Goal: Task Accomplishment & Management: Manage account settings

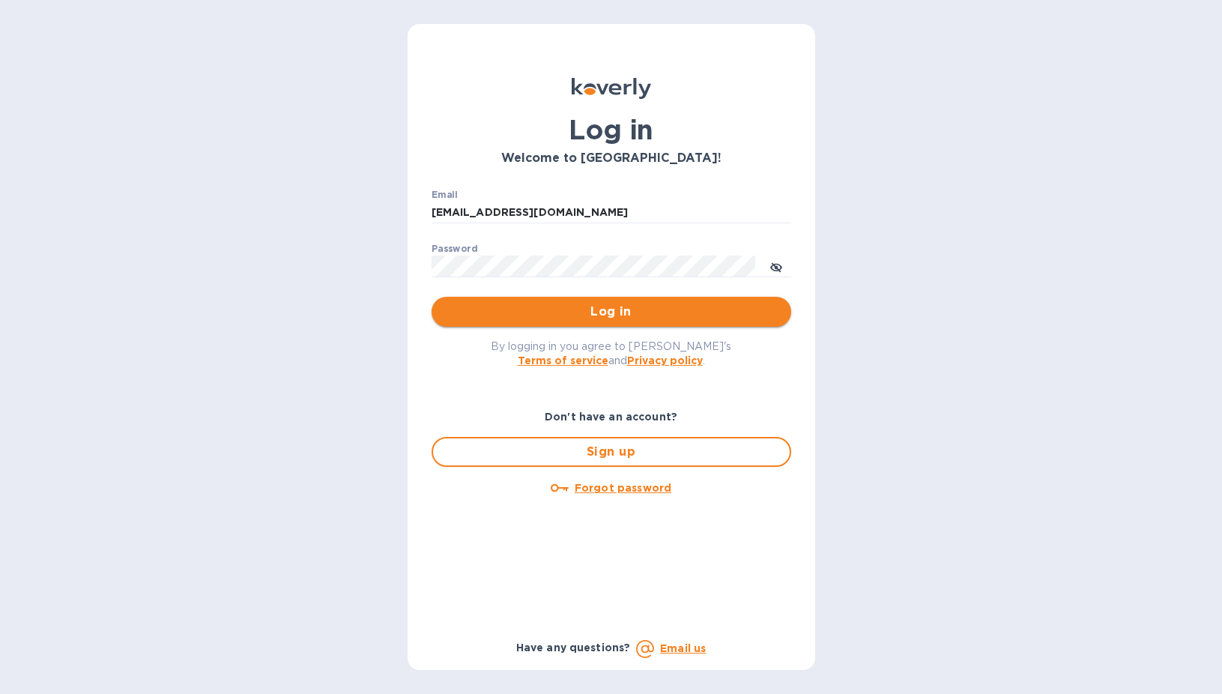
click at [569, 304] on span "Log in" at bounding box center [612, 312] width 336 height 18
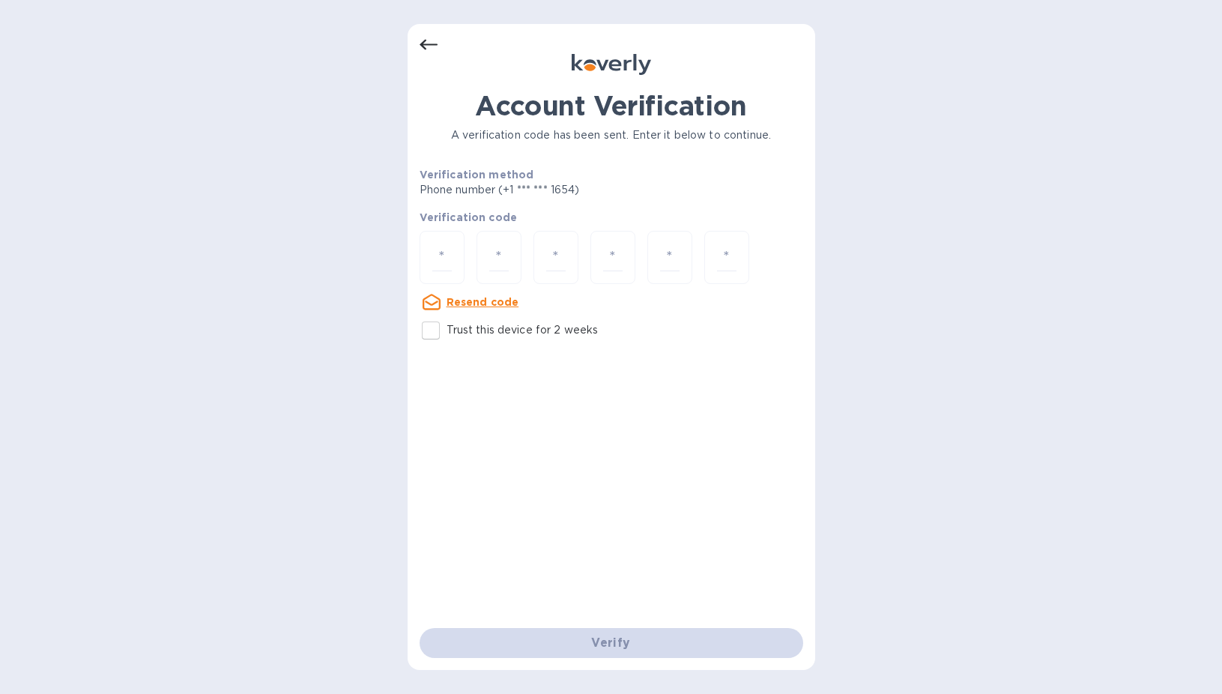
click at [429, 329] on input "Trust this device for 2 weeks" at bounding box center [430, 330] width 31 height 31
checkbox input "true"
click at [438, 242] on div at bounding box center [442, 257] width 45 height 53
type input "6"
type input "9"
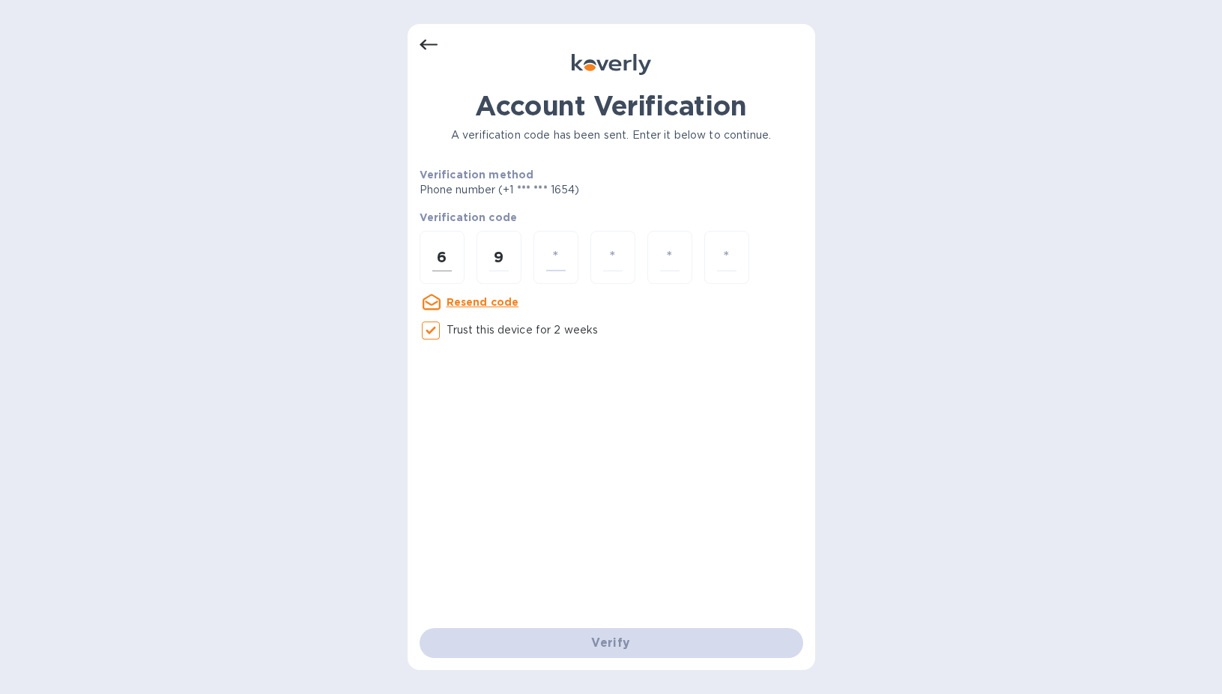
type input "4"
type input "6"
type input "7"
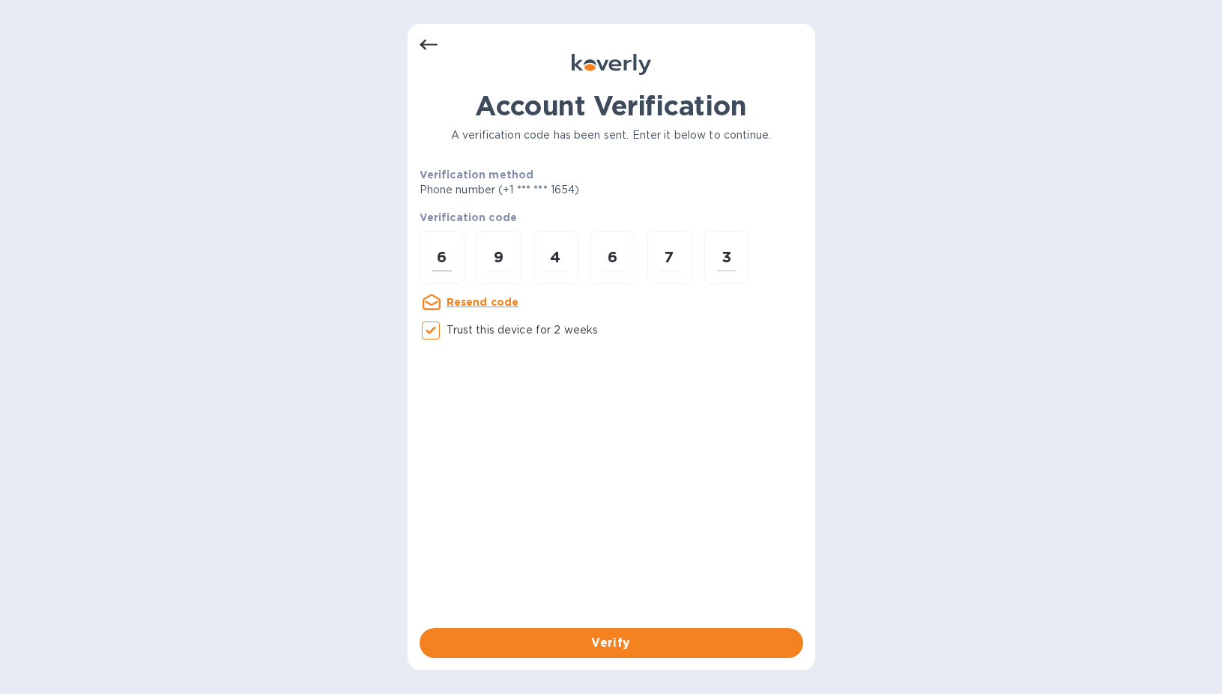
type input "3"
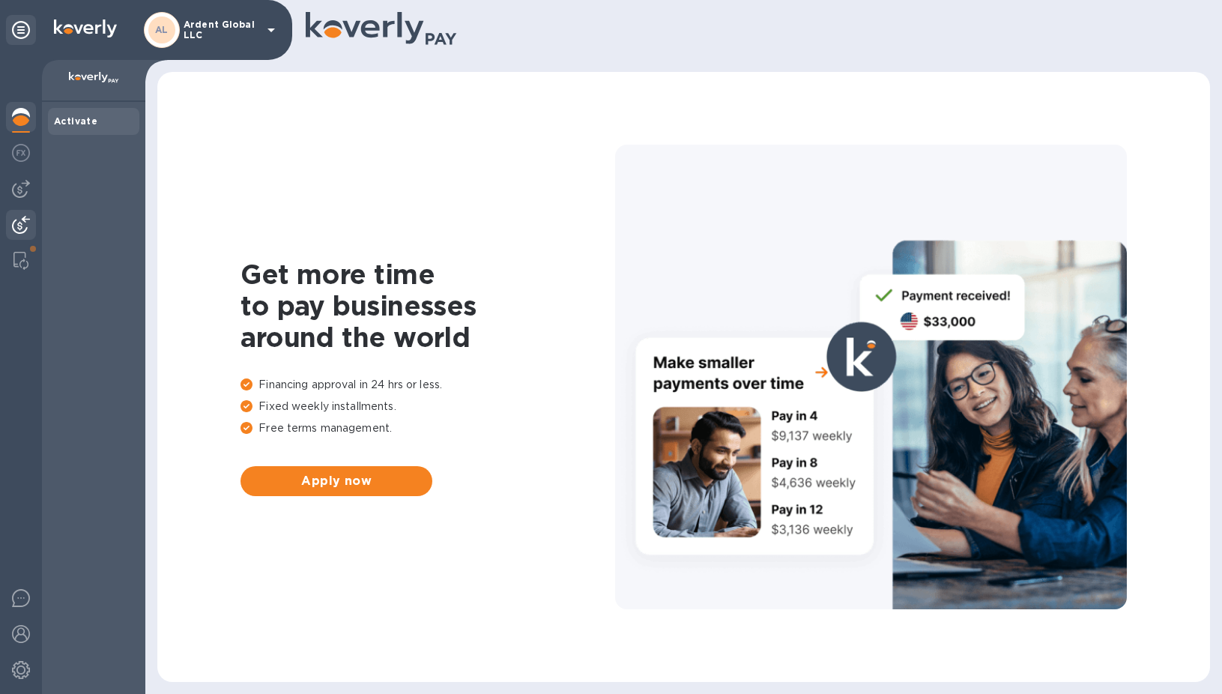
click at [28, 220] on img at bounding box center [21, 225] width 18 height 18
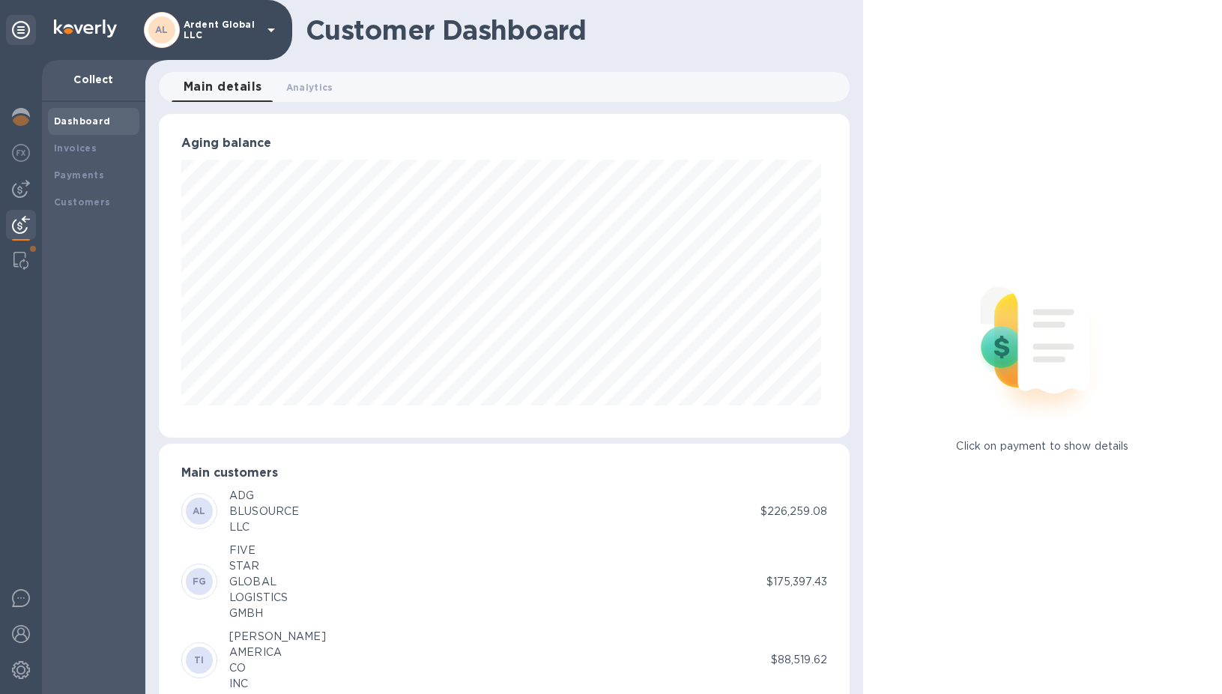
scroll to position [749070, 748709]
click at [59, 179] on b "Payments" at bounding box center [79, 174] width 50 height 11
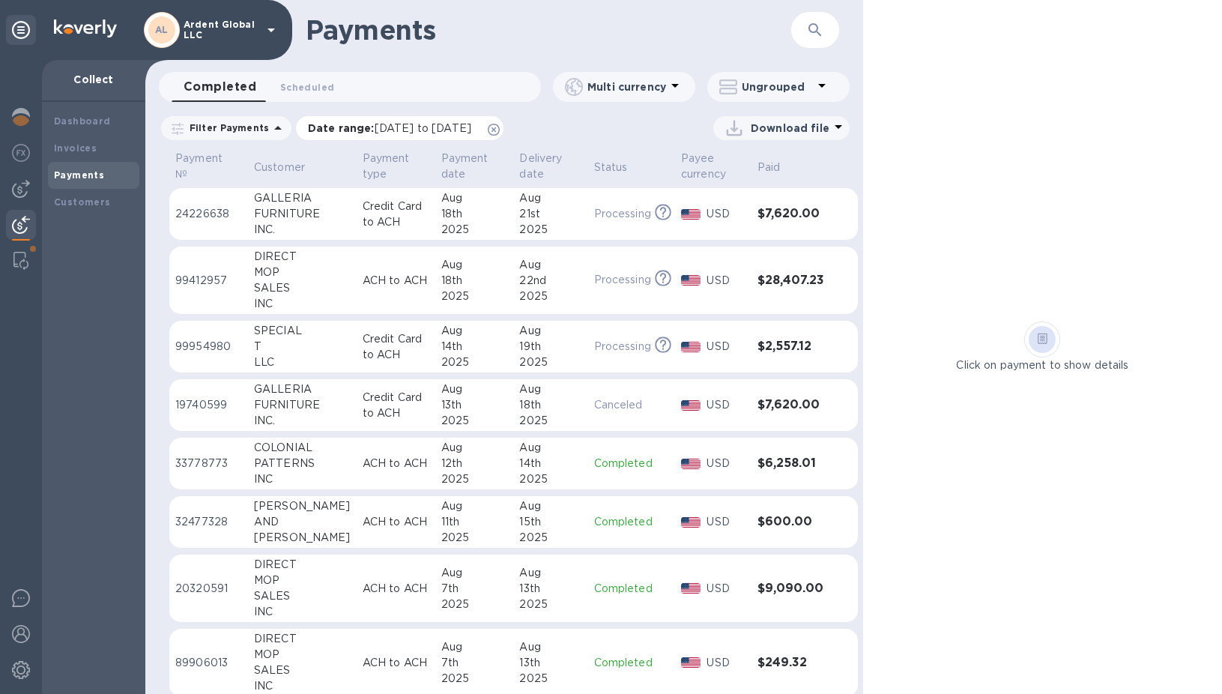
click at [500, 127] on icon at bounding box center [494, 130] width 12 height 12
click at [773, 129] on p "Download file" at bounding box center [790, 128] width 79 height 15
click at [758, 159] on li "XLSX file" at bounding box center [782, 164] width 102 height 42
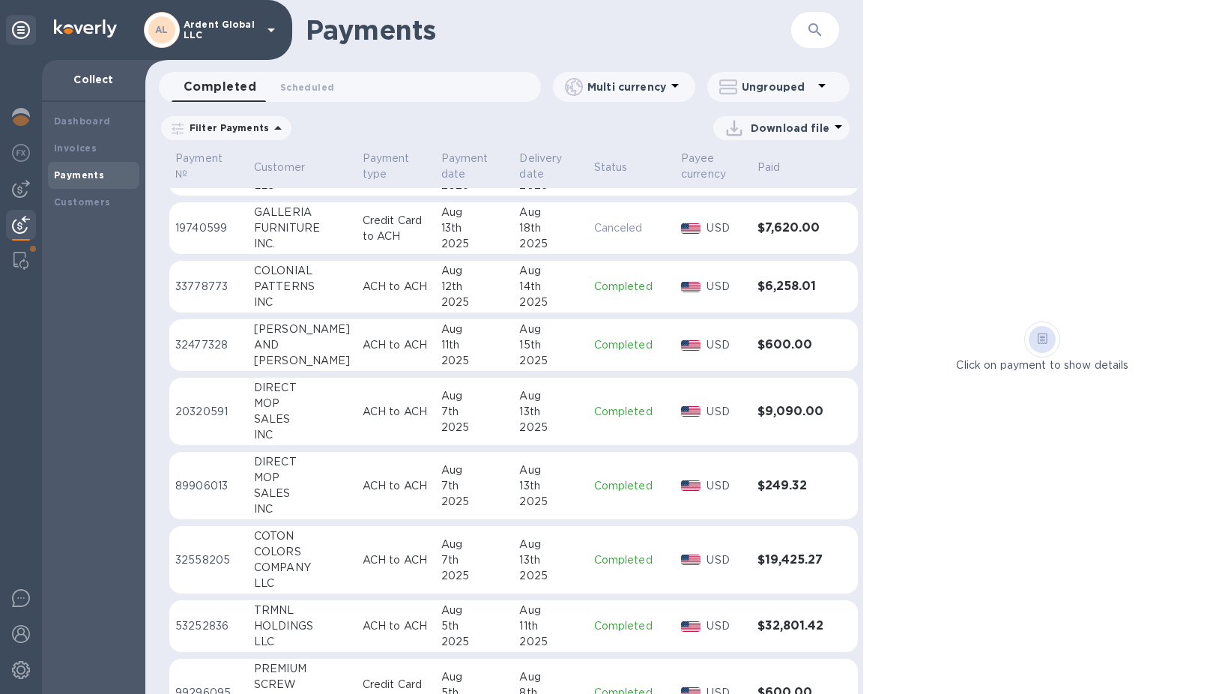
scroll to position [150, 0]
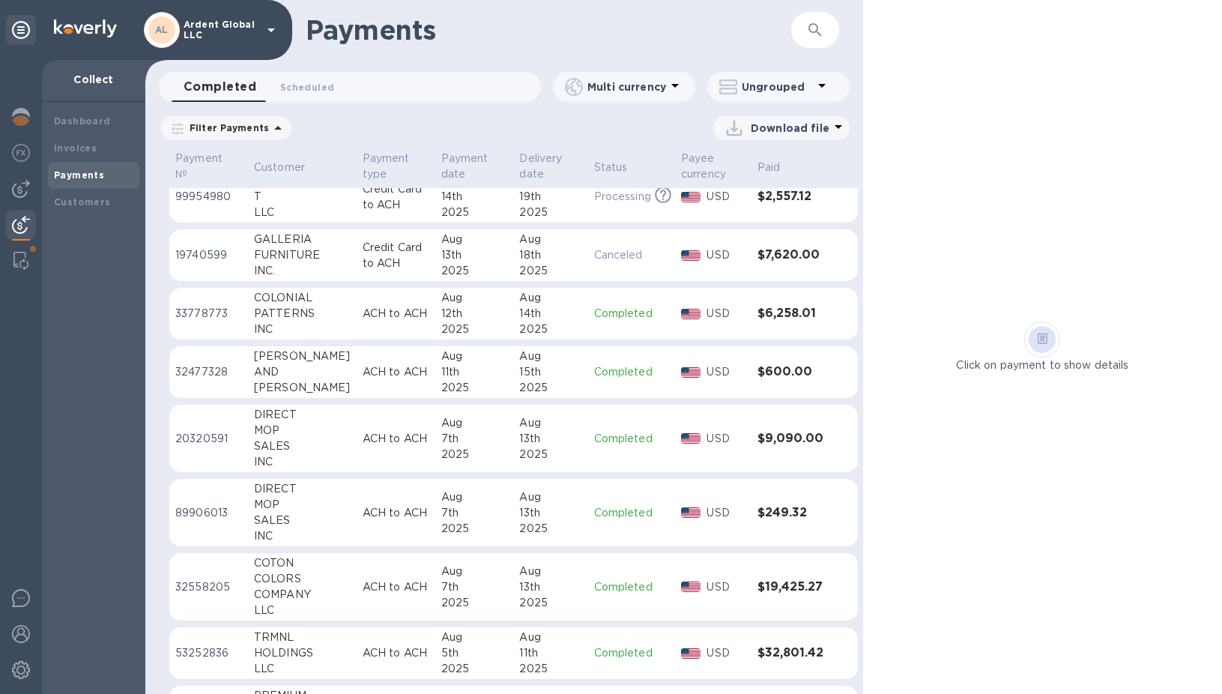
click at [357, 425] on td "ACH to ACH" at bounding box center [396, 439] width 79 height 68
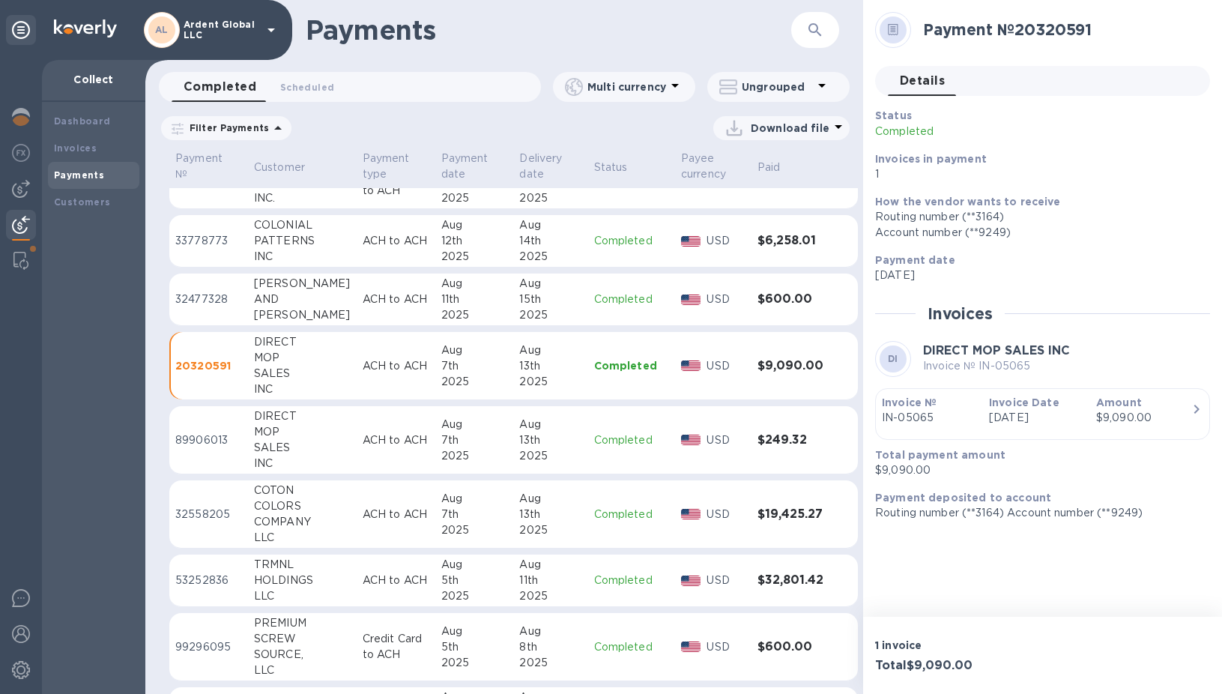
scroll to position [225, 0]
click at [378, 509] on p "ACH to ACH" at bounding box center [396, 512] width 67 height 16
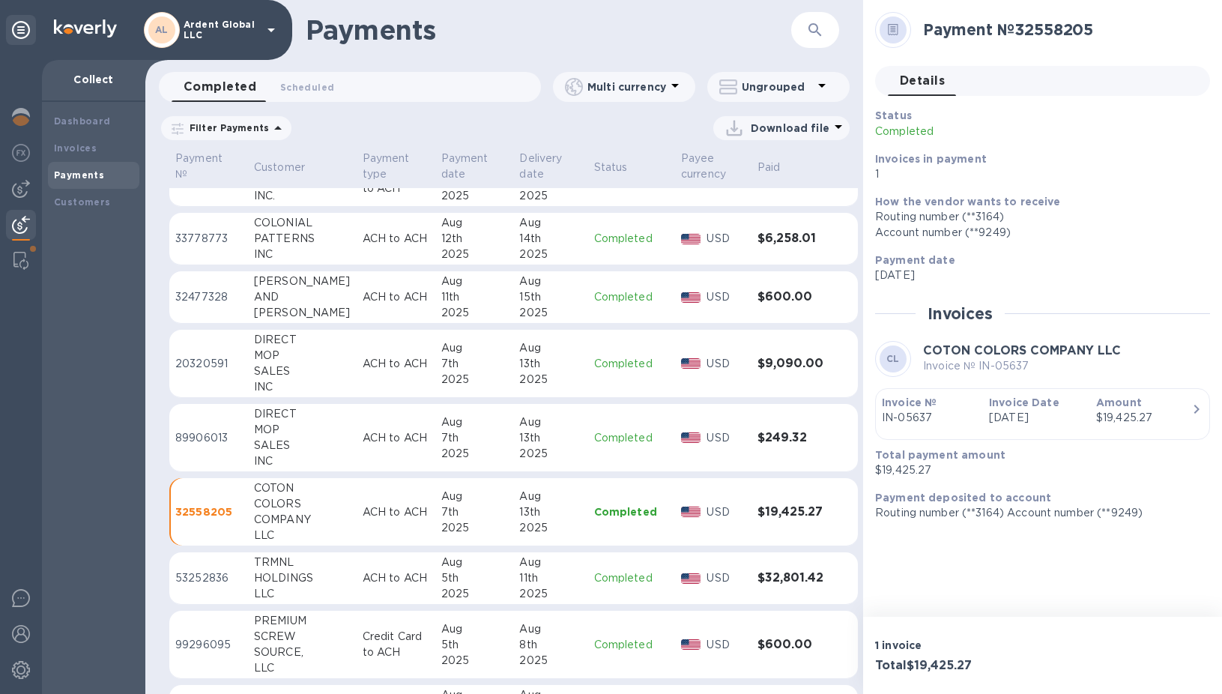
click at [401, 299] on p "ACH to ACH" at bounding box center [396, 297] width 67 height 16
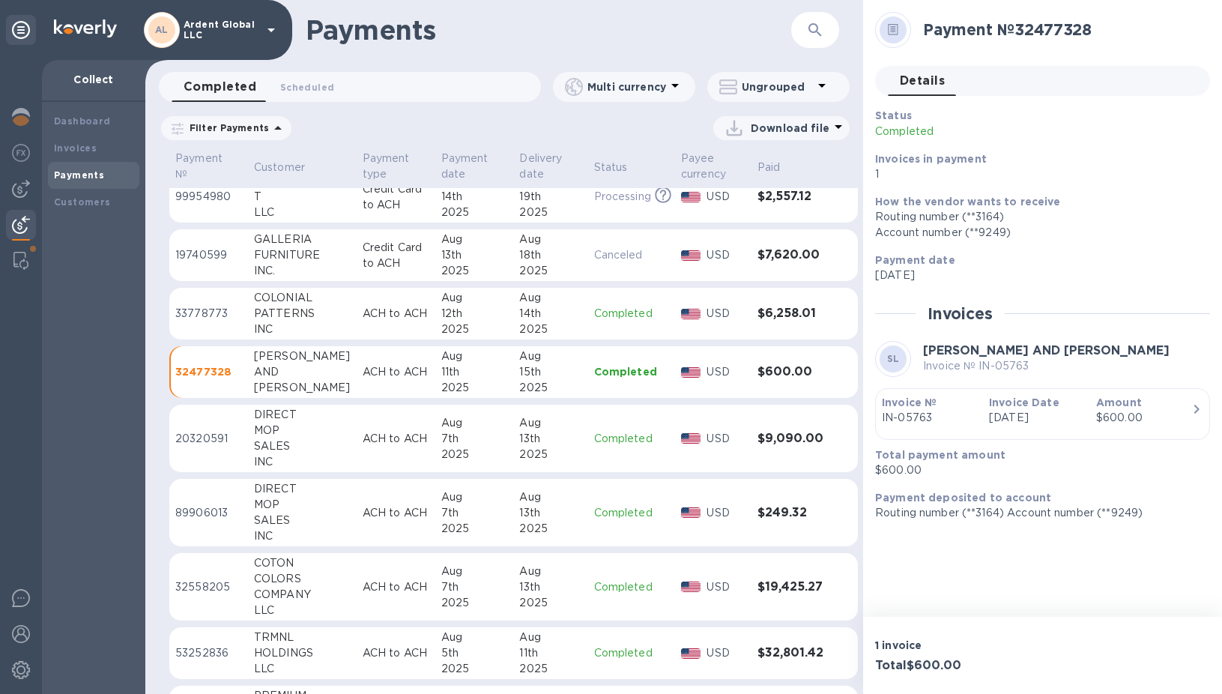
click at [234, 334] on td "33778773" at bounding box center [208, 314] width 79 height 52
